Goal: Check status: Check status

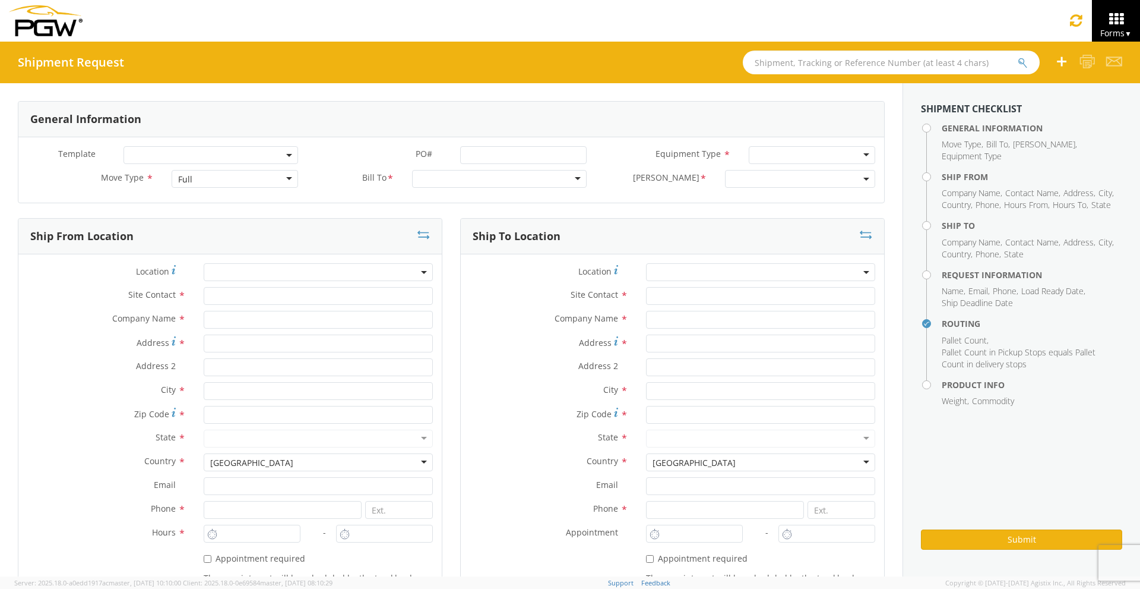
click at [887, 69] on input "text" at bounding box center [891, 62] width 297 height 24
paste input "56700967"
click at [1018, 56] on button "submit" at bounding box center [1023, 63] width 10 height 14
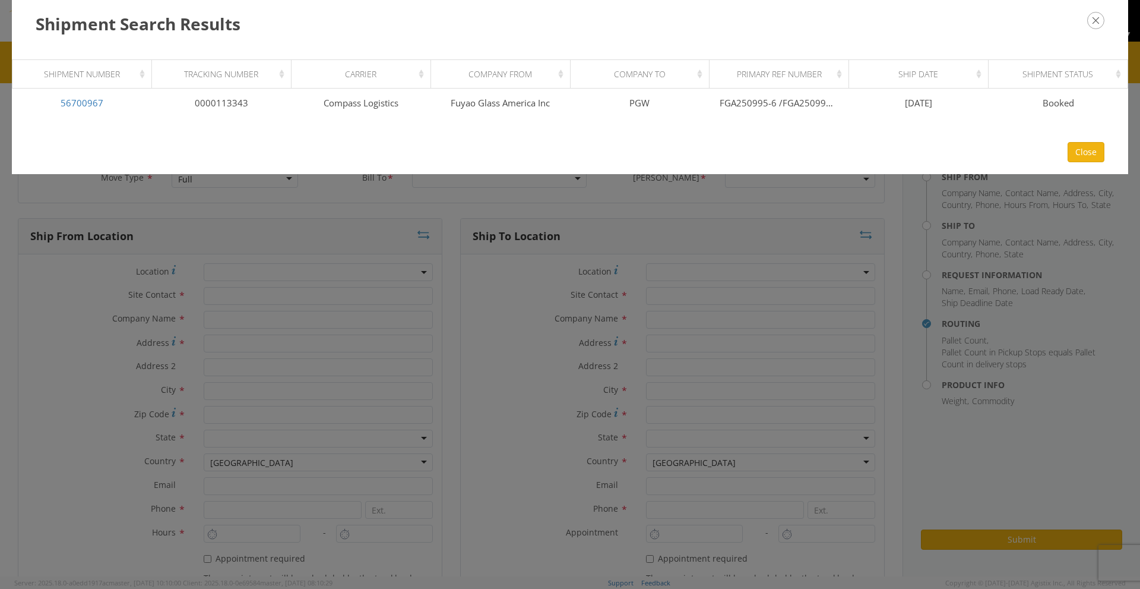
click at [821, 258] on div "Shipment Search Results Loading, please wait Shipment Number Tracking Number Ca…" at bounding box center [570, 294] width 1140 height 589
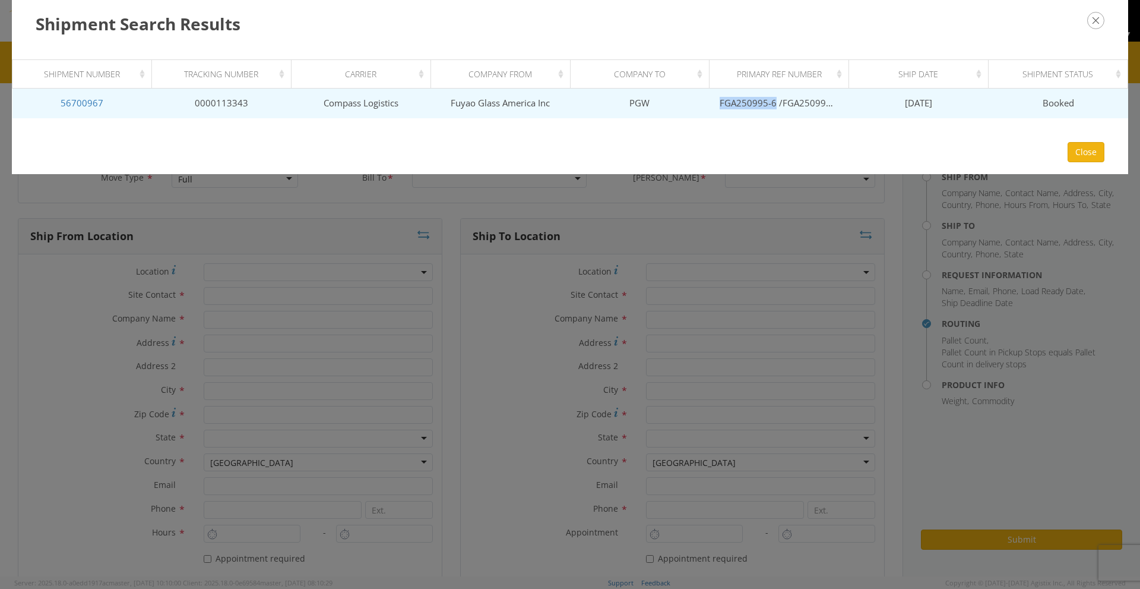
drag, startPoint x: 775, startPoint y: 103, endPoint x: 714, endPoint y: 107, distance: 61.3
click at [714, 107] on td "FGA250995-6 /FGA250996-4 /FGA251021-4" at bounding box center [780, 103] width 140 height 30
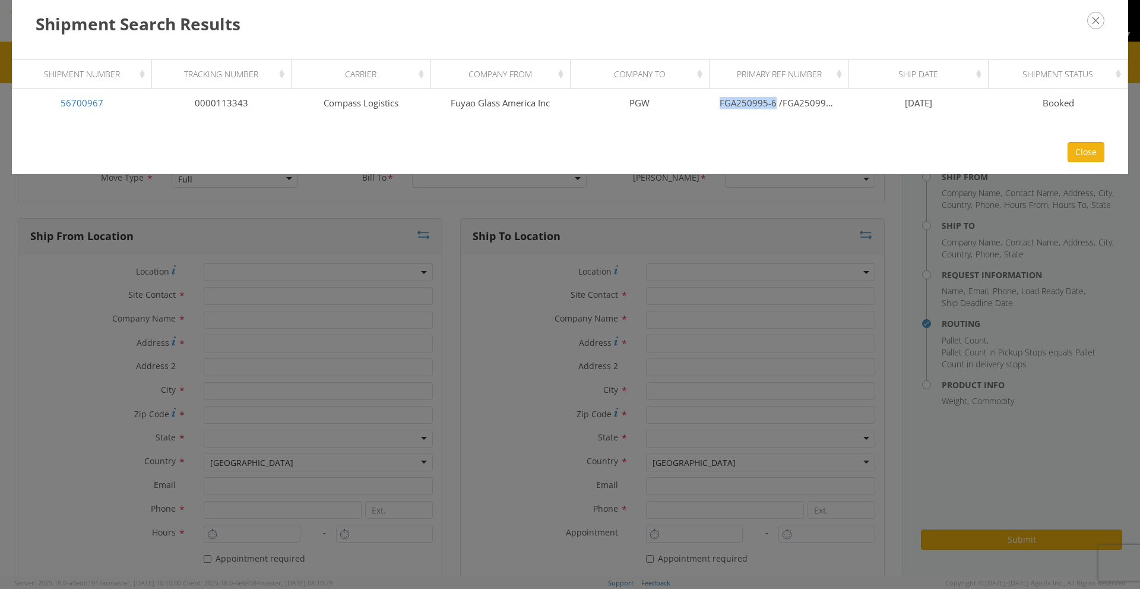
copy td "FGA250995-6"
drag, startPoint x: 1099, startPoint y: 18, endPoint x: 1023, endPoint y: 43, distance: 80.0
click at [1099, 19] on icon "button" at bounding box center [1096, 20] width 17 height 17
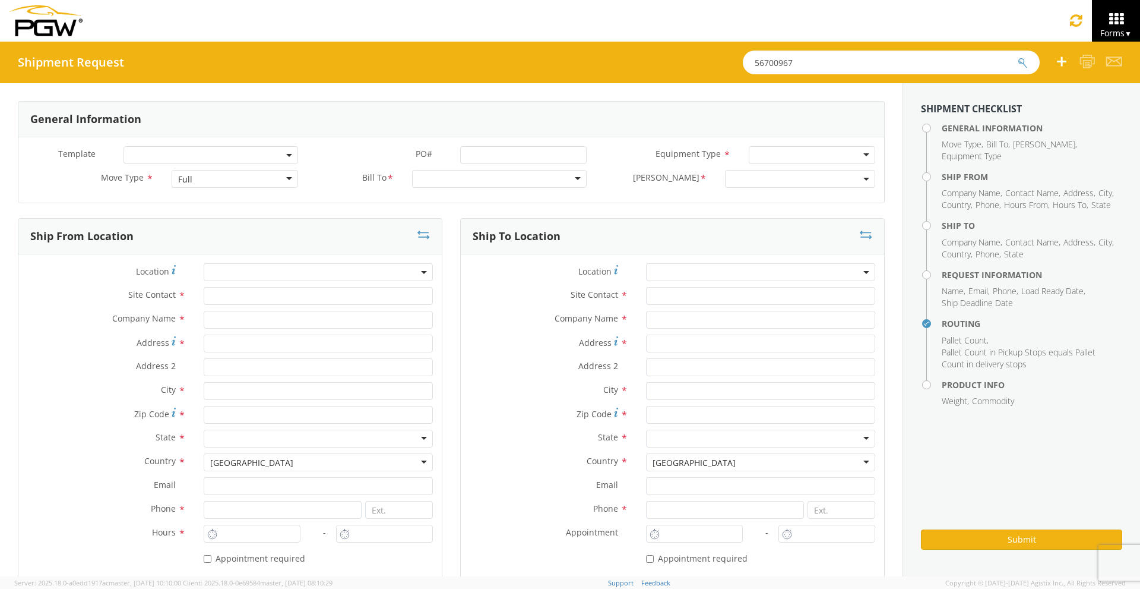
drag, startPoint x: 870, startPoint y: 65, endPoint x: 207, endPoint y: 52, distance: 663.6
click at [262, 61] on div "Shipment Request 56700967" at bounding box center [570, 63] width 1140 height 42
paste input "1052"
type input "56701052"
click at [1018, 56] on button "submit" at bounding box center [1023, 63] width 10 height 14
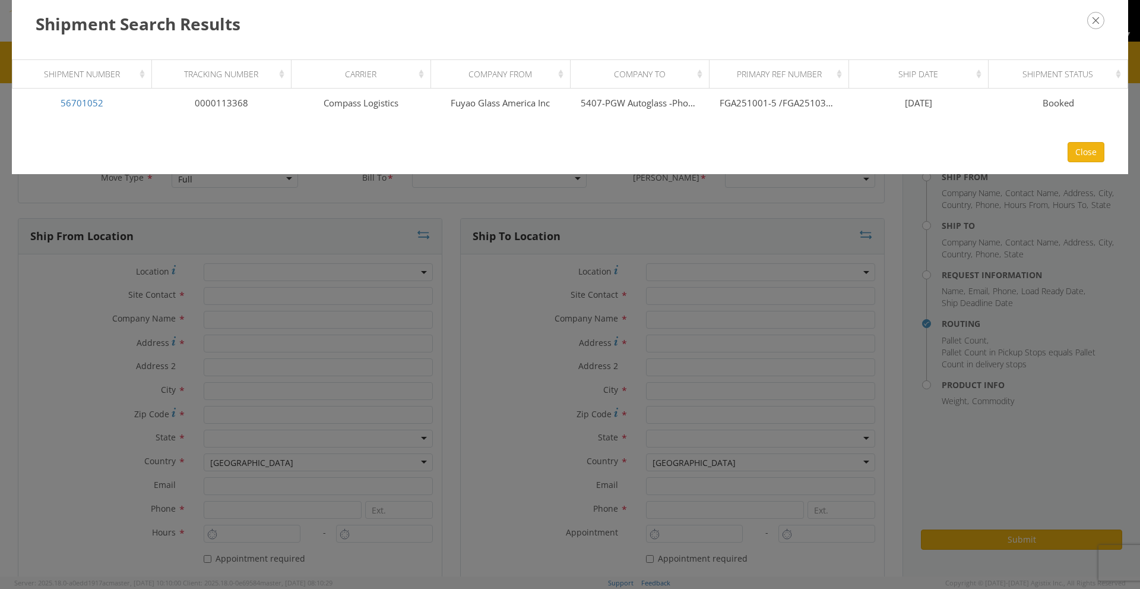
click at [903, 274] on div "Shipment Search Results Loading, please wait Shipment Number Tracking Number Ca…" at bounding box center [570, 294] width 1140 height 589
